Goal: Task Accomplishment & Management: Use online tool/utility

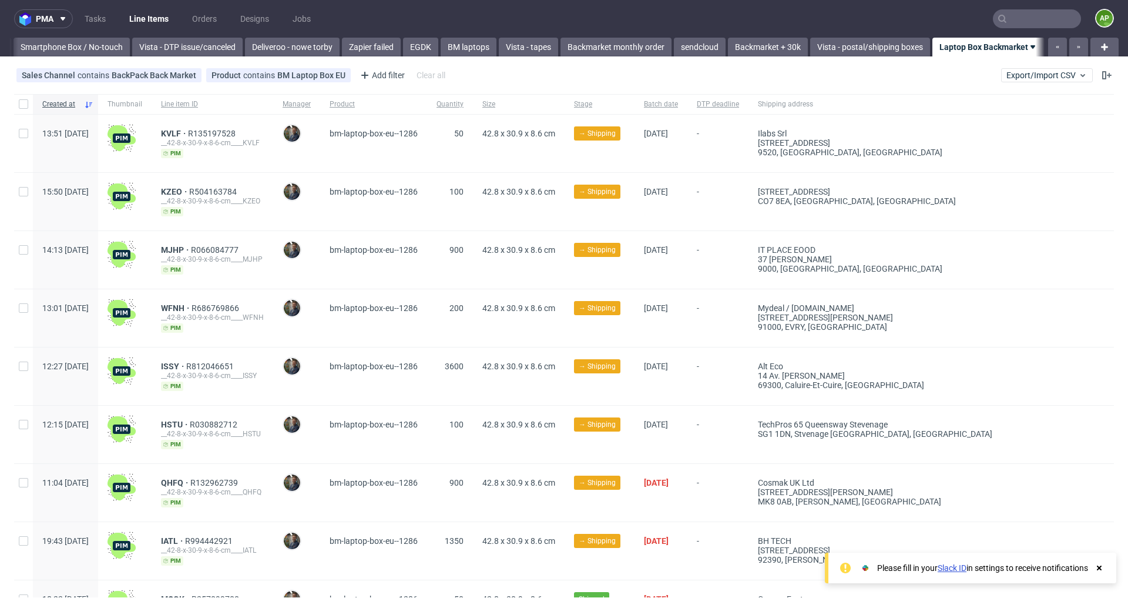
scroll to position [0, 825]
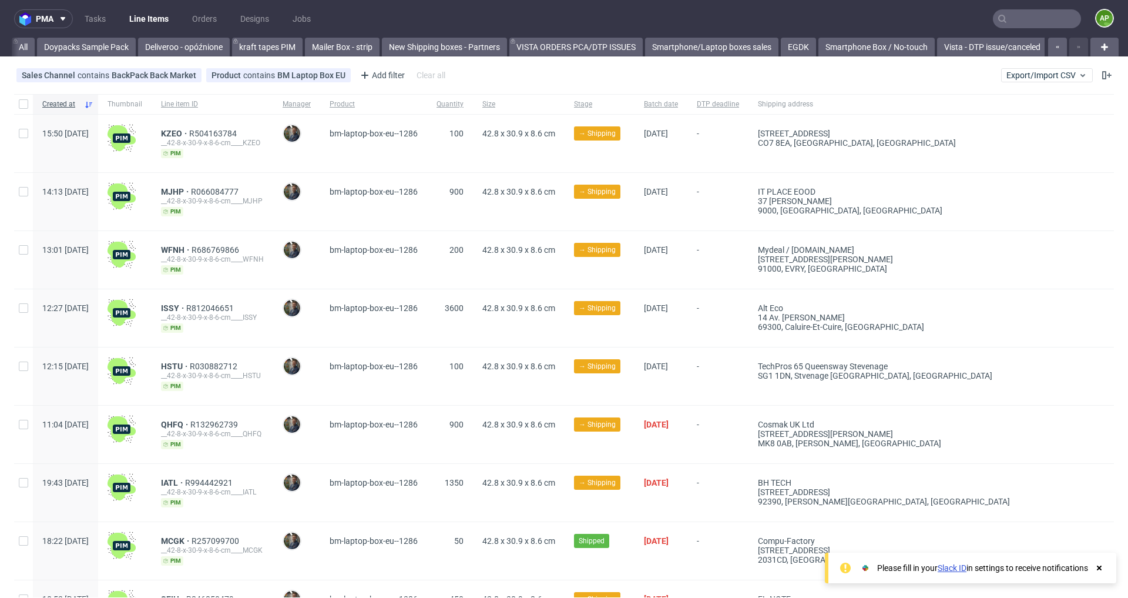
scroll to position [0, 825]
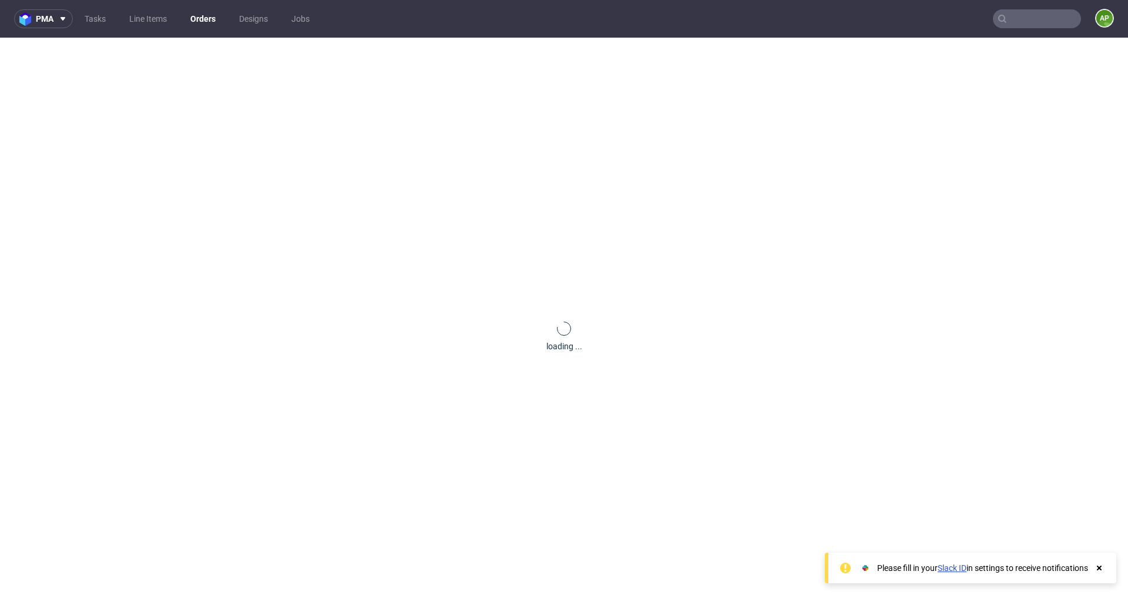
click at [1030, 18] on input "text" at bounding box center [1037, 18] width 88 height 19
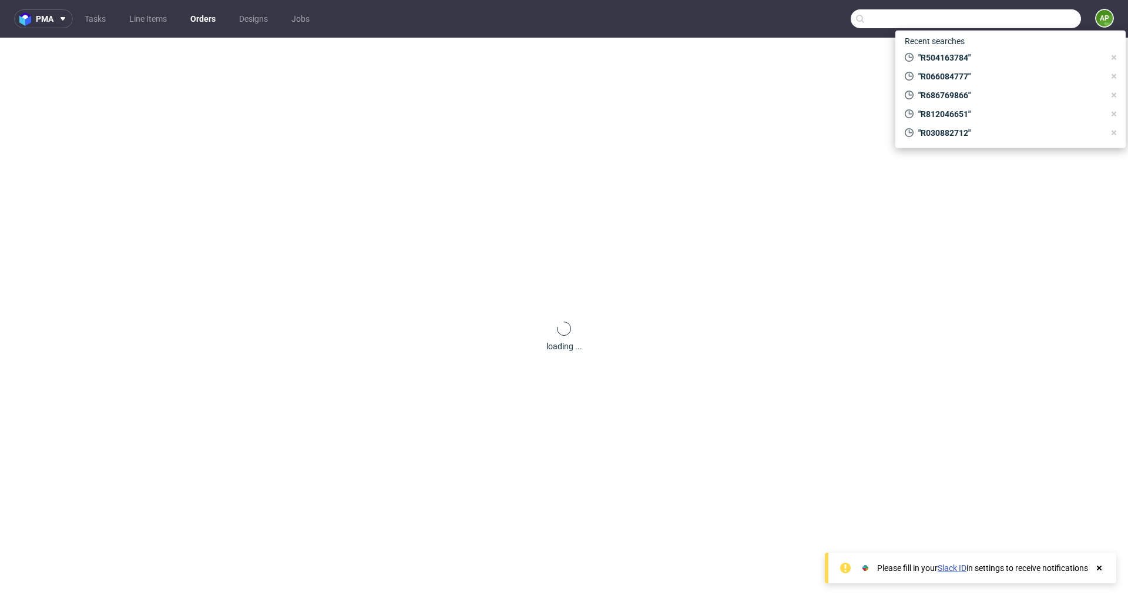
paste input "M0EAF5 53F8"
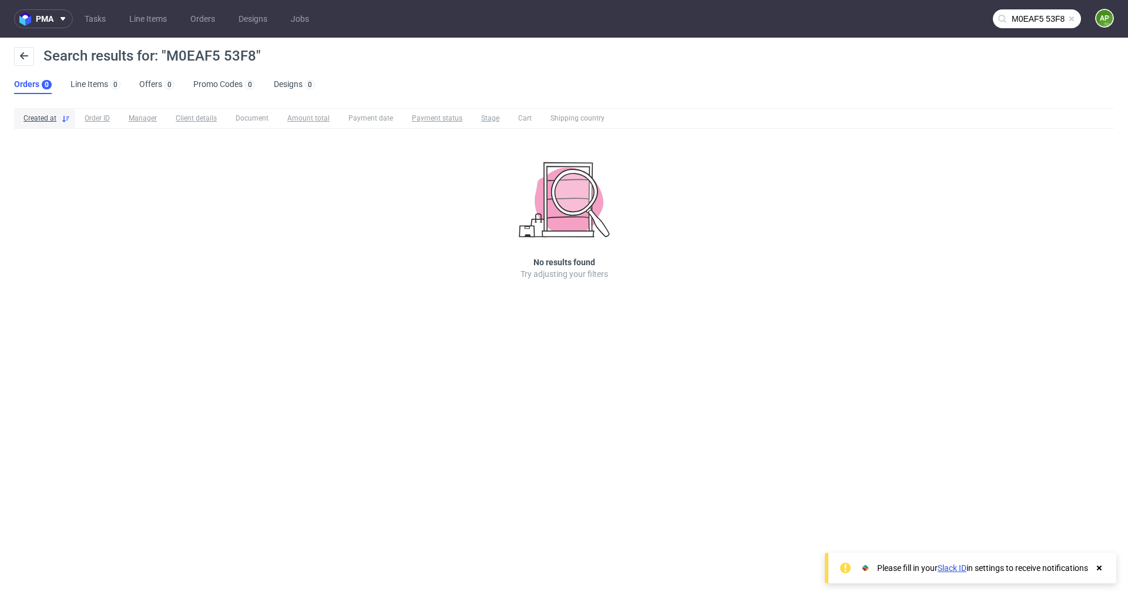
click at [1029, 21] on input "M0EAF5 53F8" at bounding box center [1037, 18] width 88 height 19
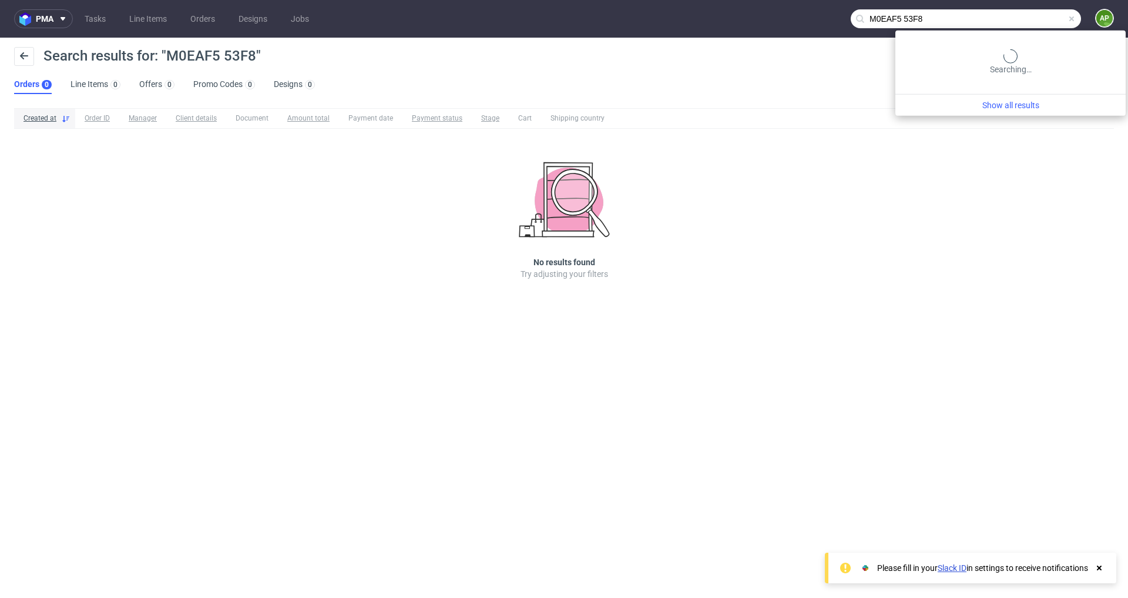
click at [1029, 21] on input "M0EAF5 53F8" at bounding box center [966, 18] width 230 height 19
type input "shahmani"
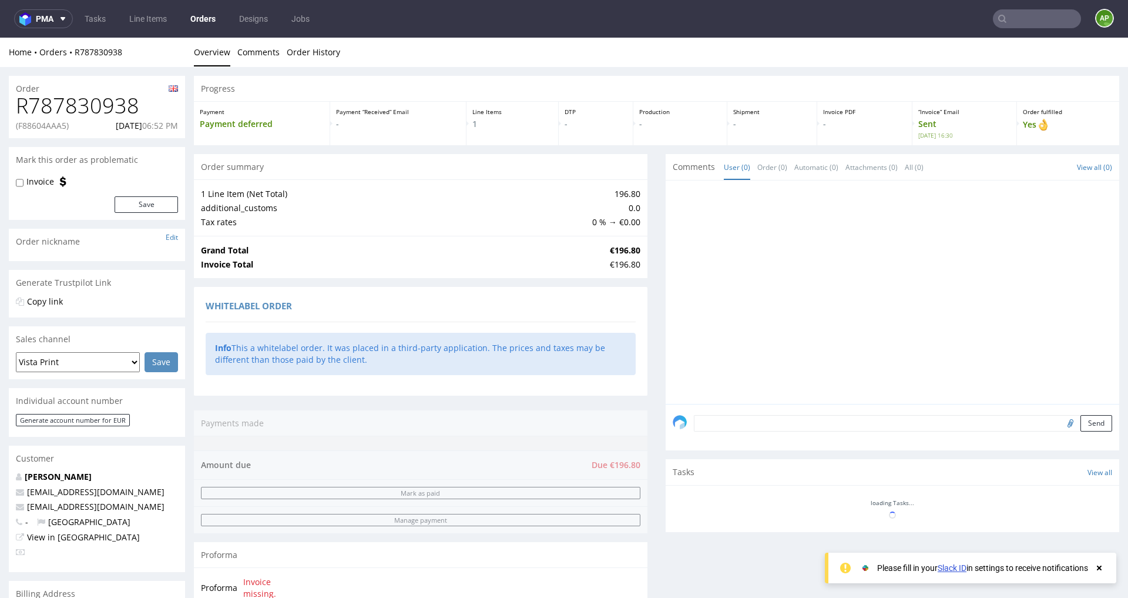
scroll to position [349, 0]
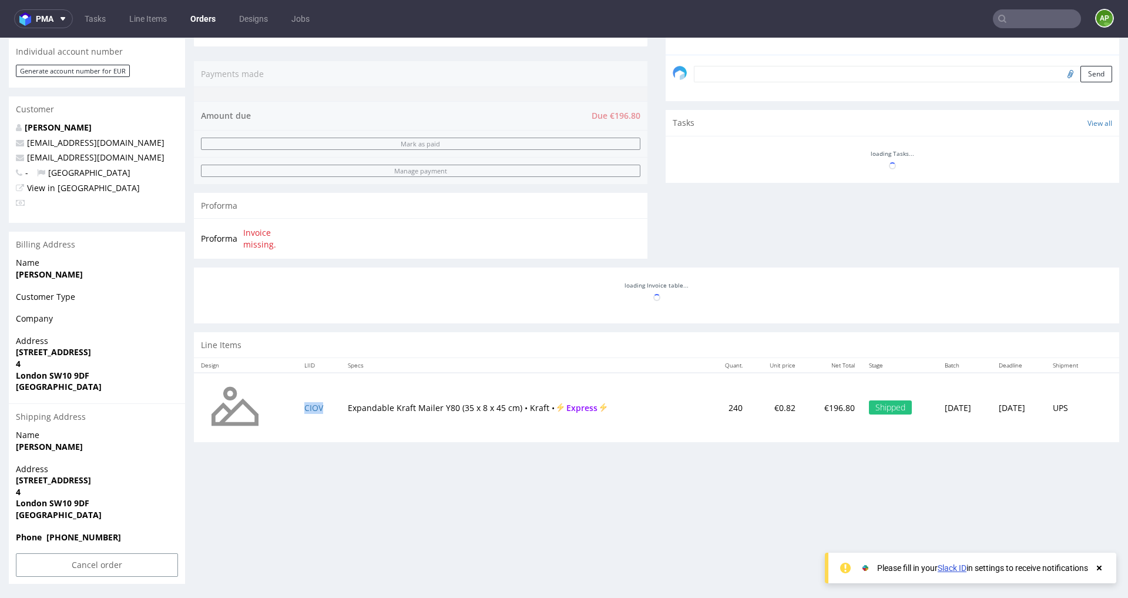
click at [303, 398] on table "Design LIID Specs Quant. Unit price Net Total Stage Batch Deadline Shipment CIO…" at bounding box center [657, 400] width 926 height 84
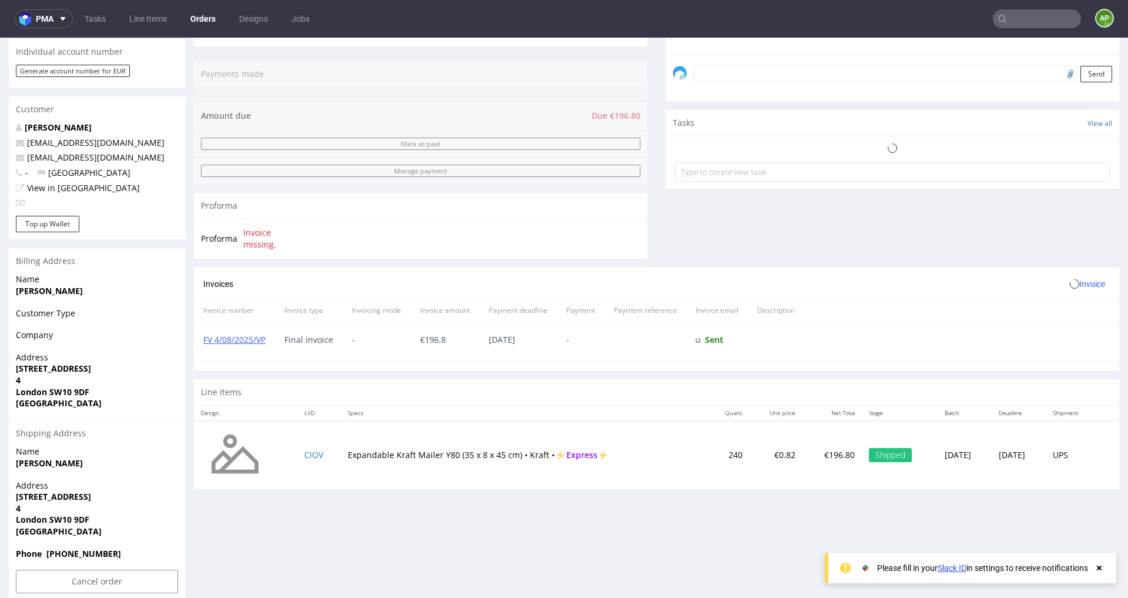
click at [303, 407] on th "LIID" at bounding box center [318, 413] width 43 height 15
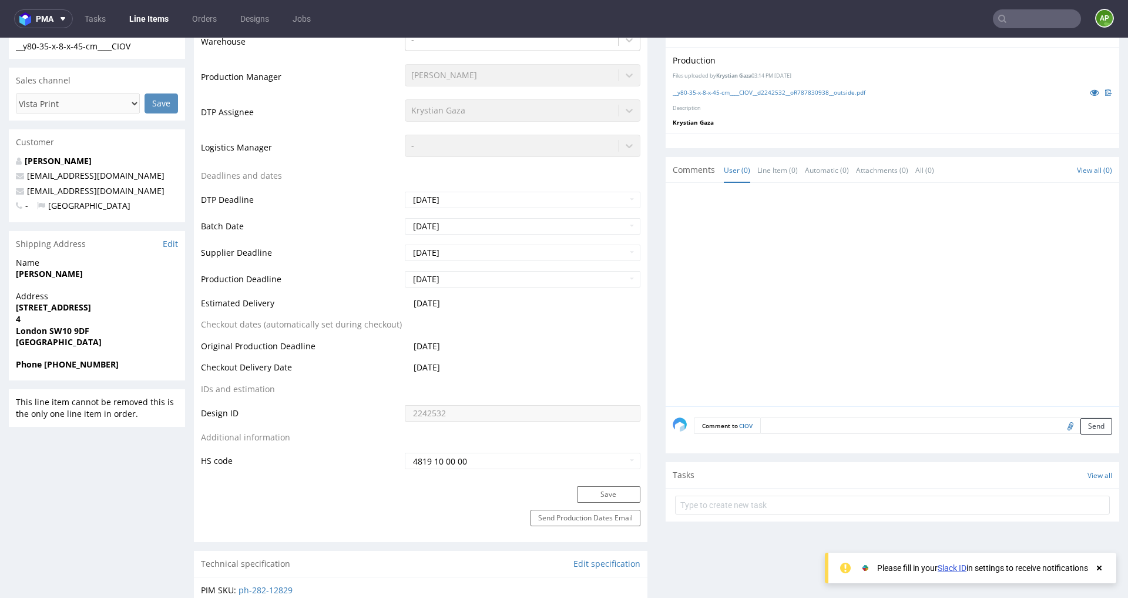
scroll to position [272, 0]
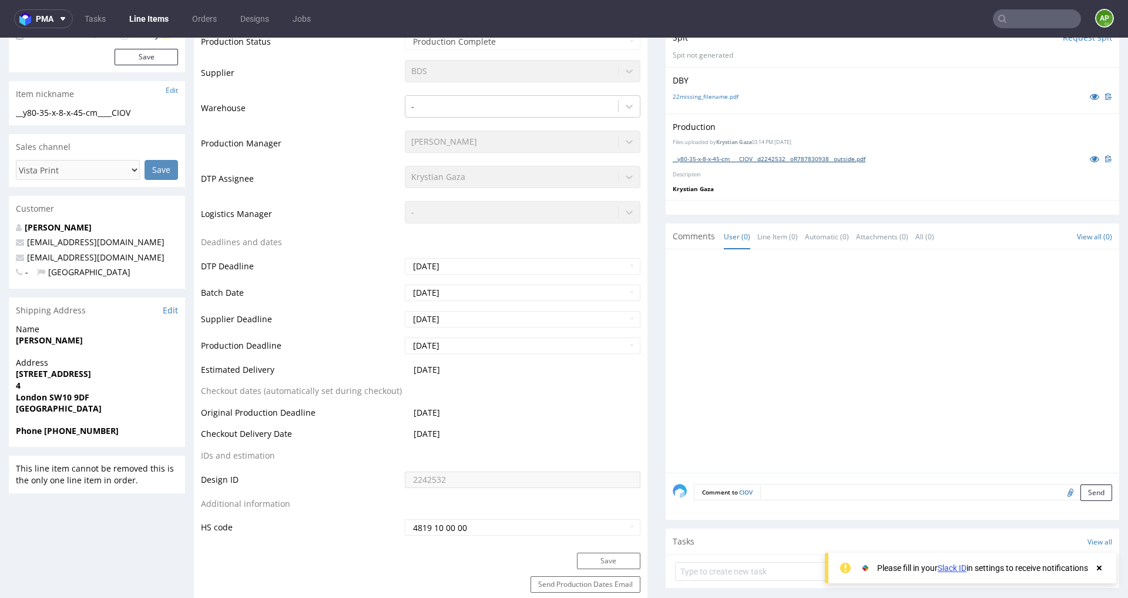
click at [757, 158] on link "__y80-35-x-8-x-45-cm____CIOV__d2242532__oR787830938__outside.pdf" at bounding box center [769, 159] width 193 height 8
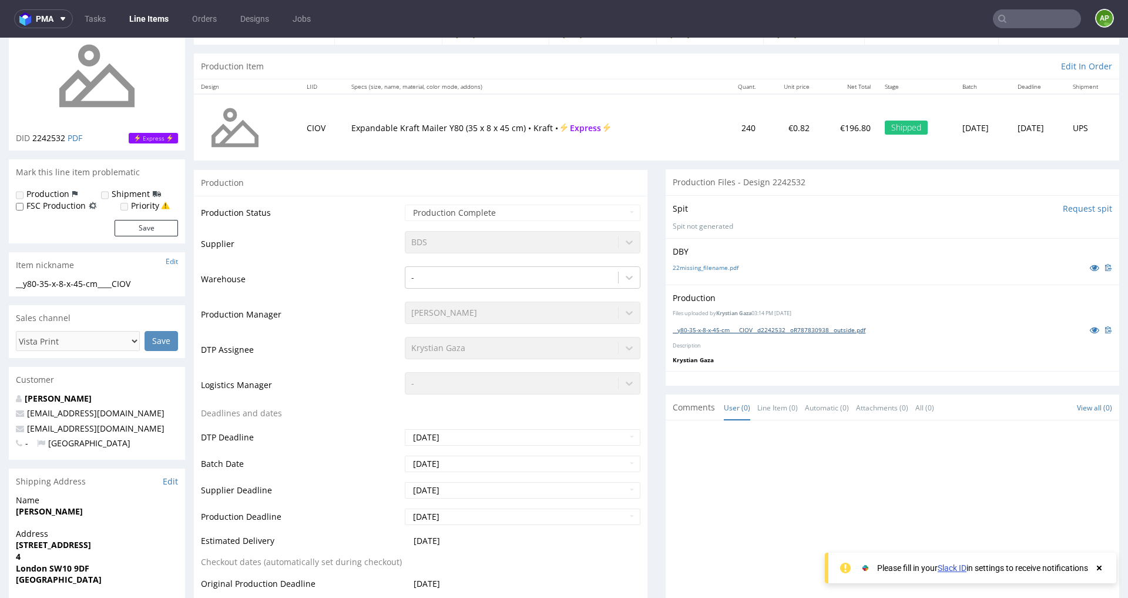
scroll to position [86, 0]
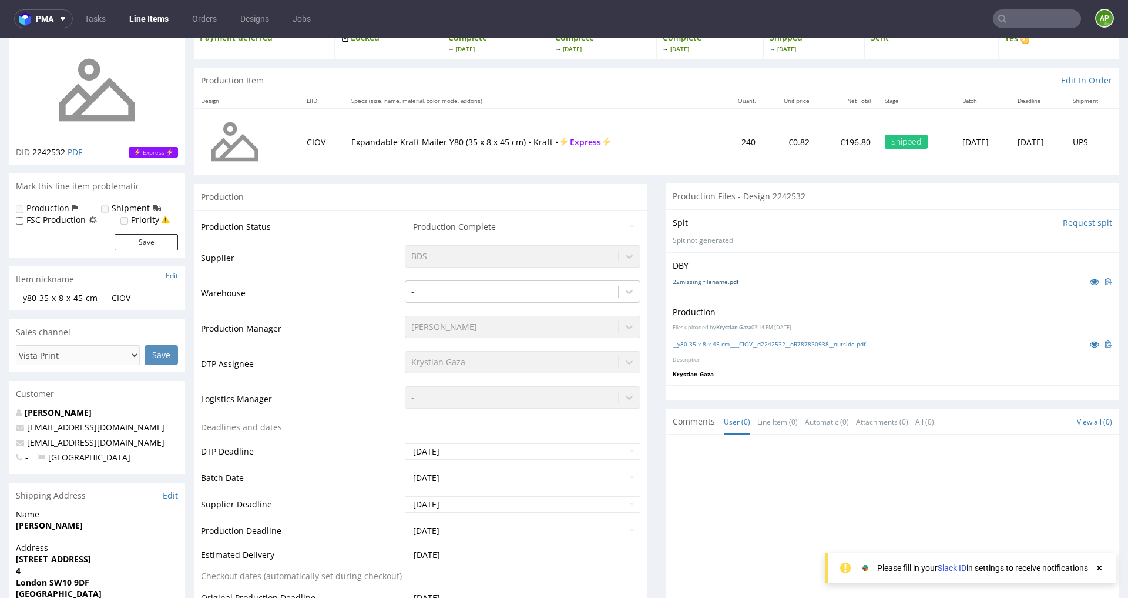
click at [687, 277] on link "22missing_filename.pdf" at bounding box center [706, 281] width 66 height 8
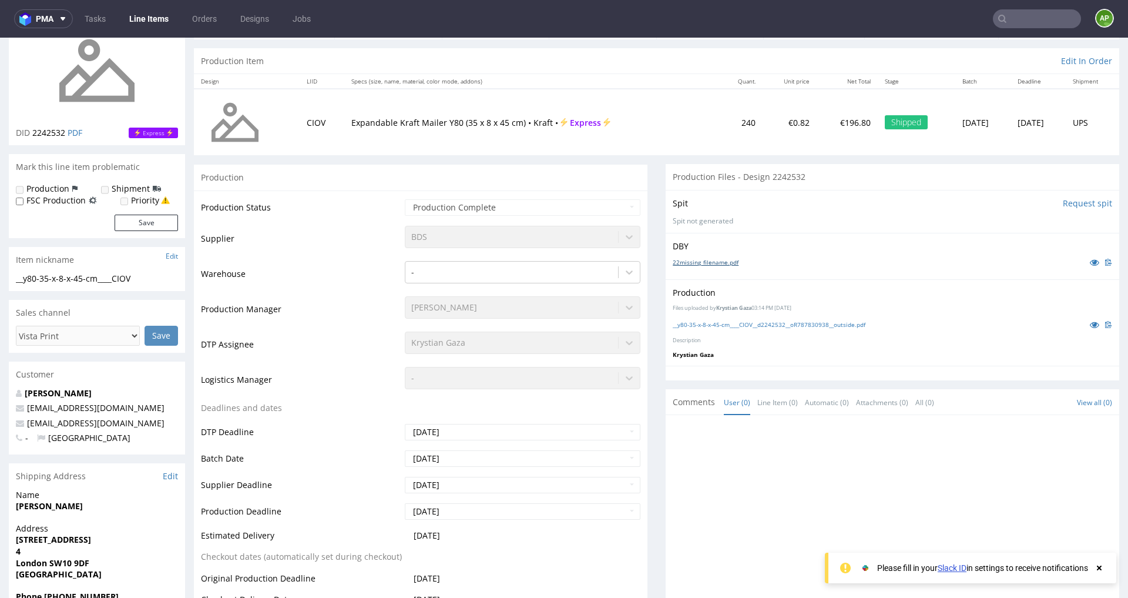
scroll to position [120, 0]
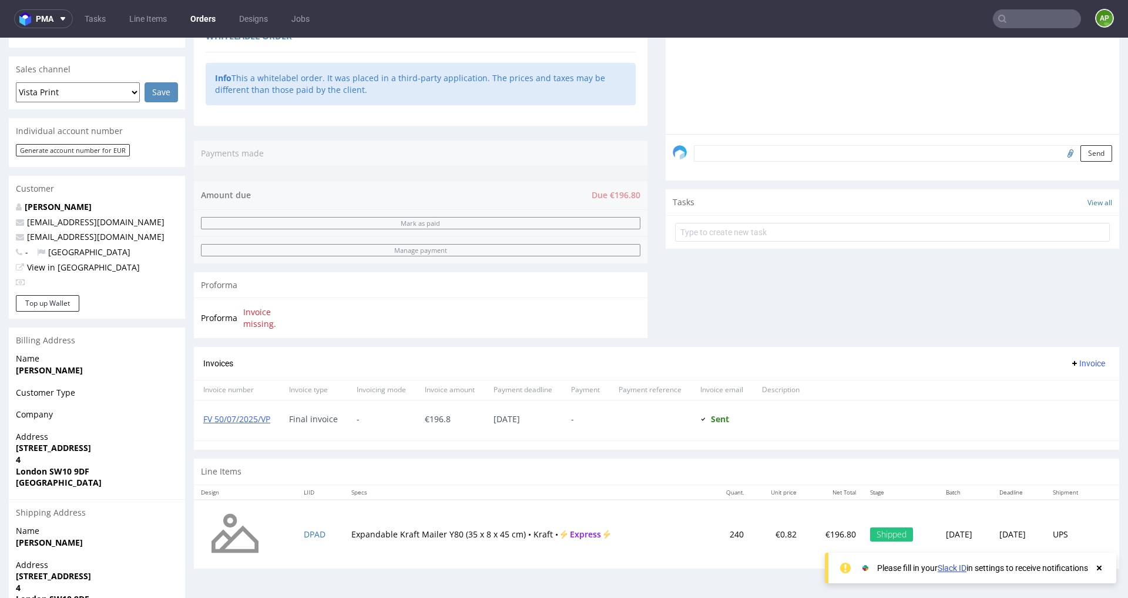
scroll to position [366, 0]
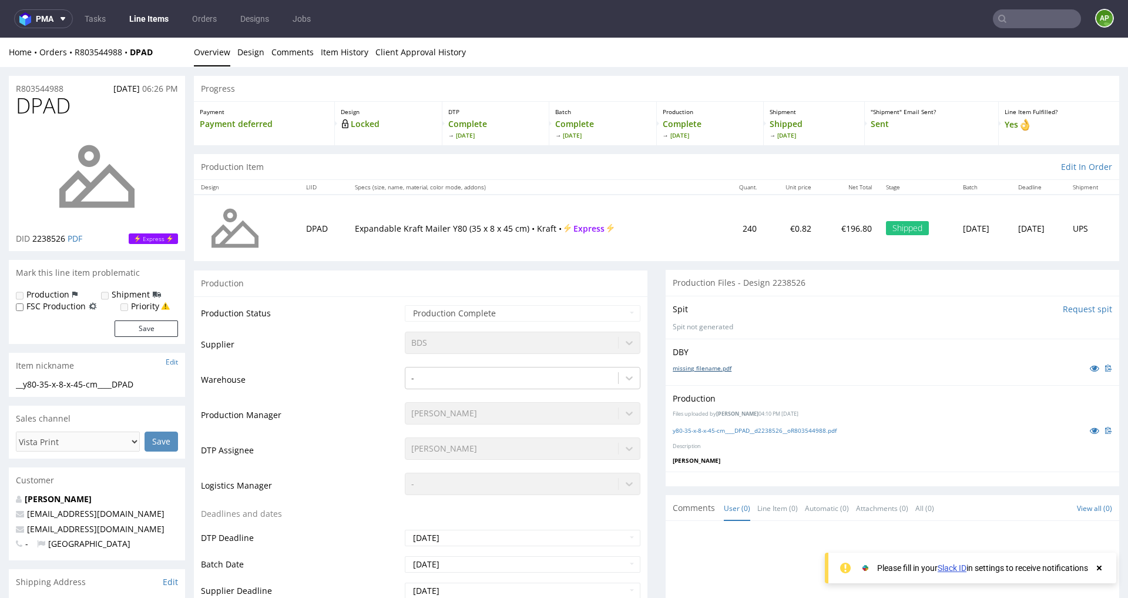
click at [709, 366] on link "missing_filename.pdf" at bounding box center [702, 368] width 59 height 8
click at [720, 426] on link "y80-35-x-8-x-45-cm____DPAD__d2238526__oR803544988.pdf" at bounding box center [755, 430] width 164 height 8
